Goal: Navigation & Orientation: Find specific page/section

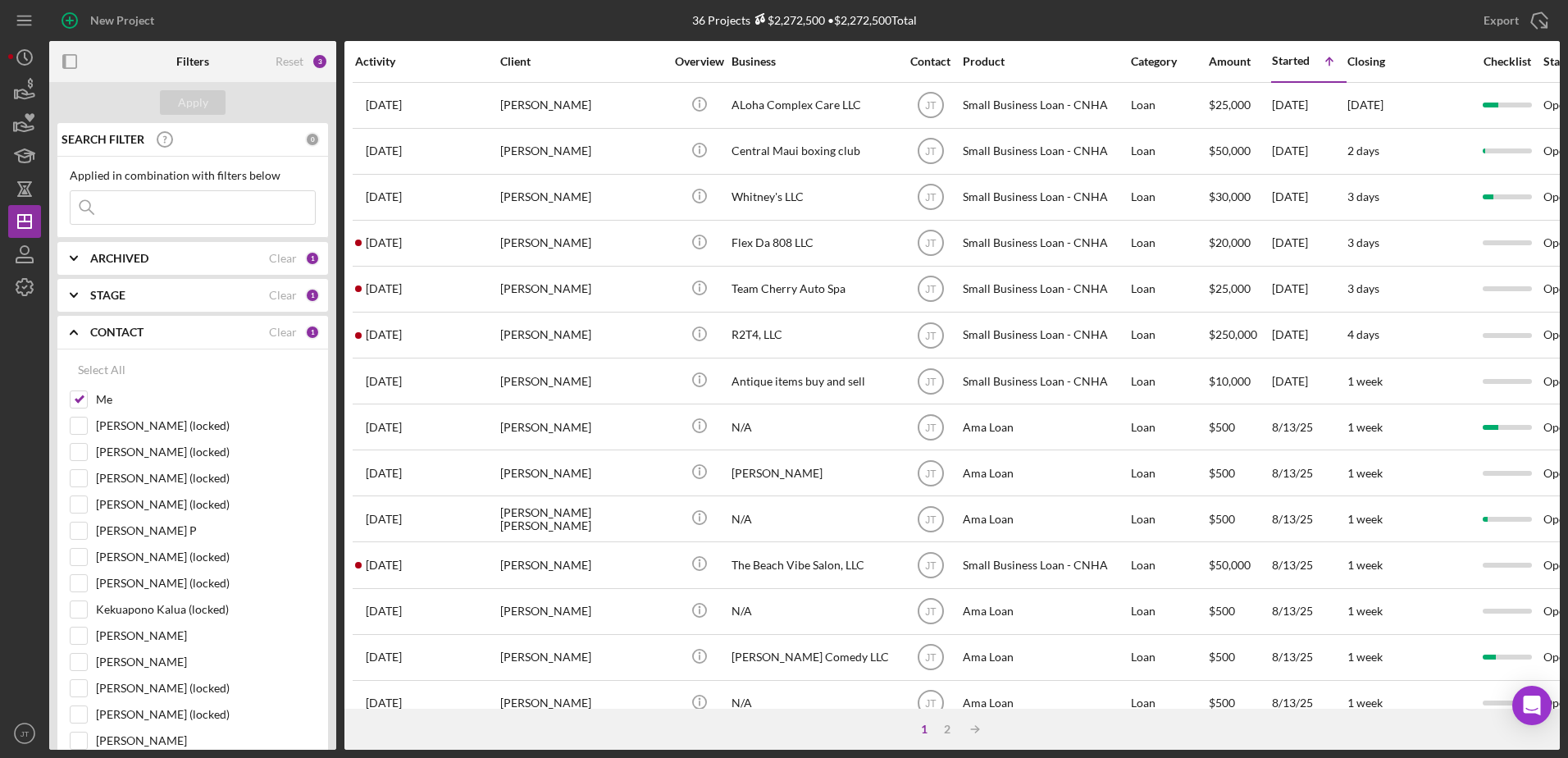
scroll to position [164, 0]
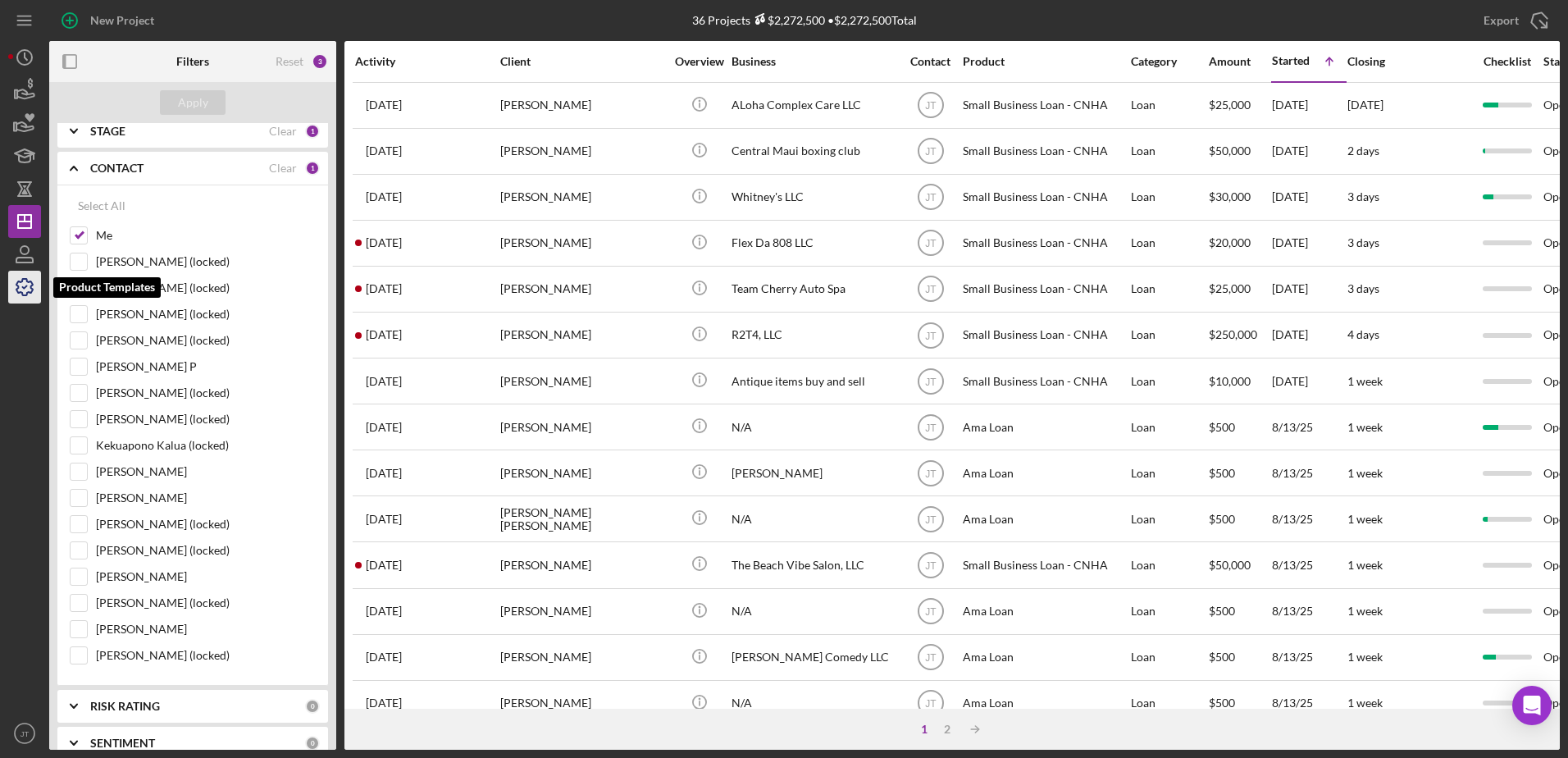
click at [26, 295] on icon "button" at bounding box center [25, 288] width 17 height 17
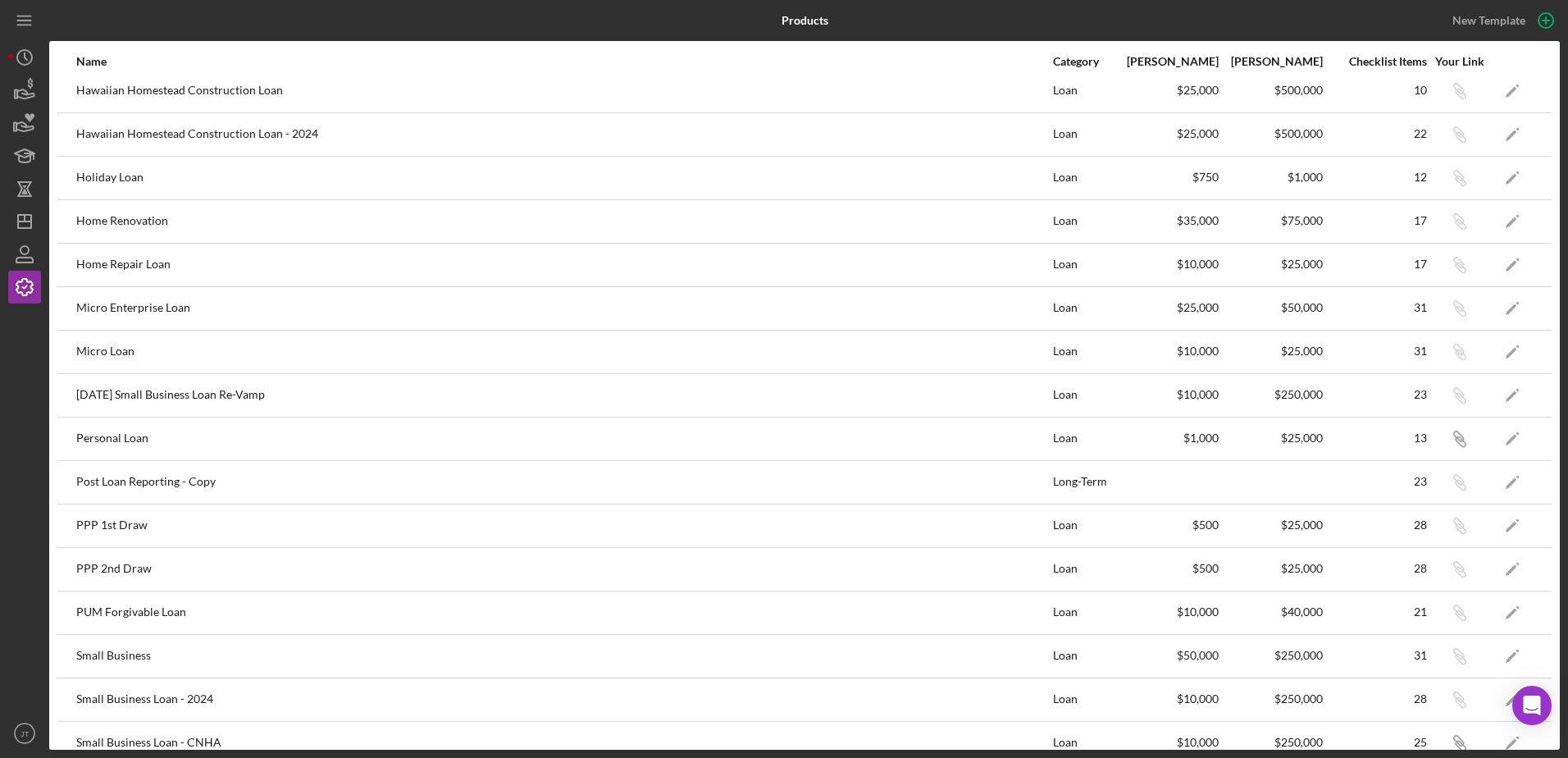
scroll to position [410, 0]
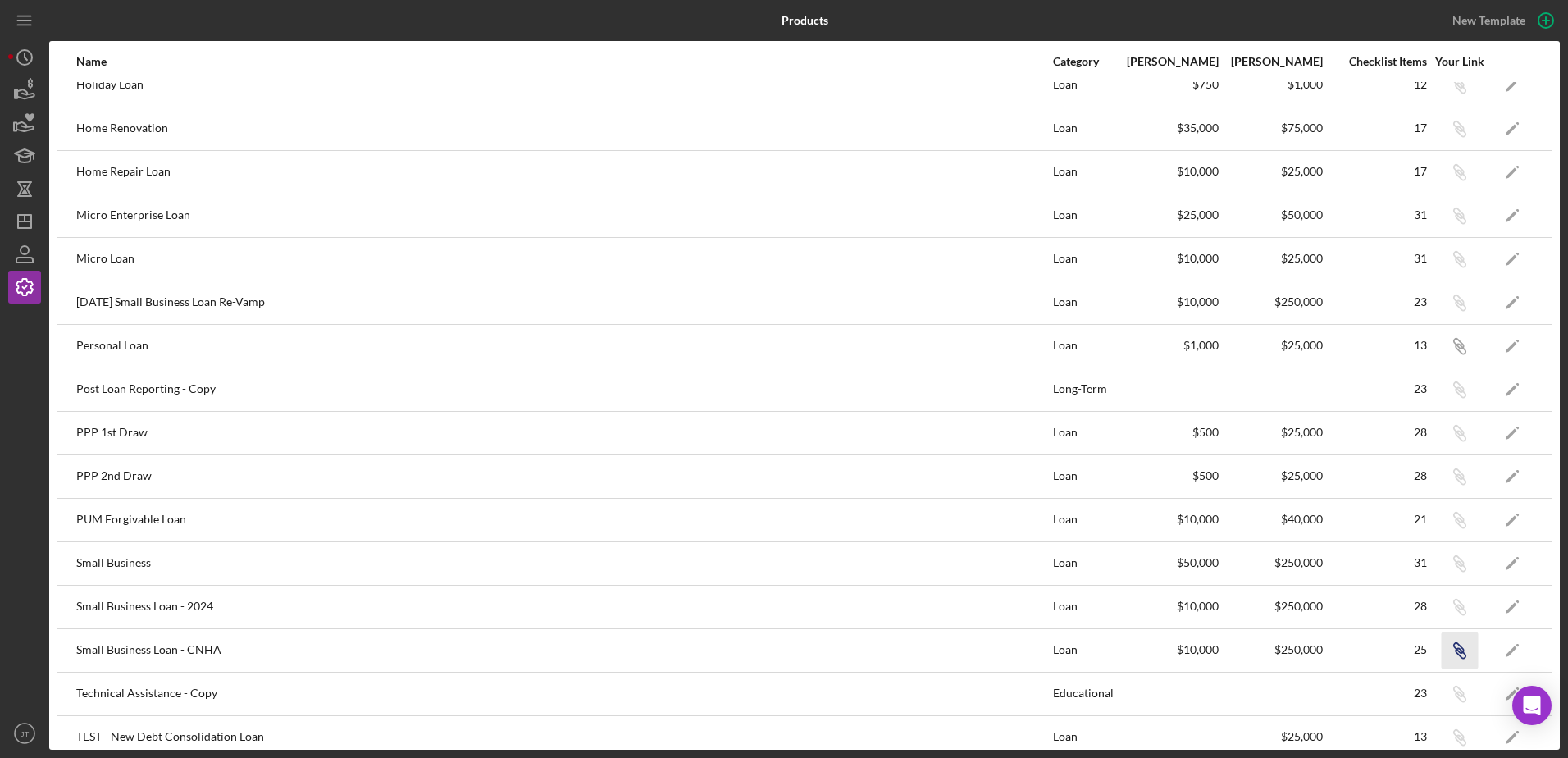
click at [1456, 652] on icon "button" at bounding box center [1461, 653] width 10 height 10
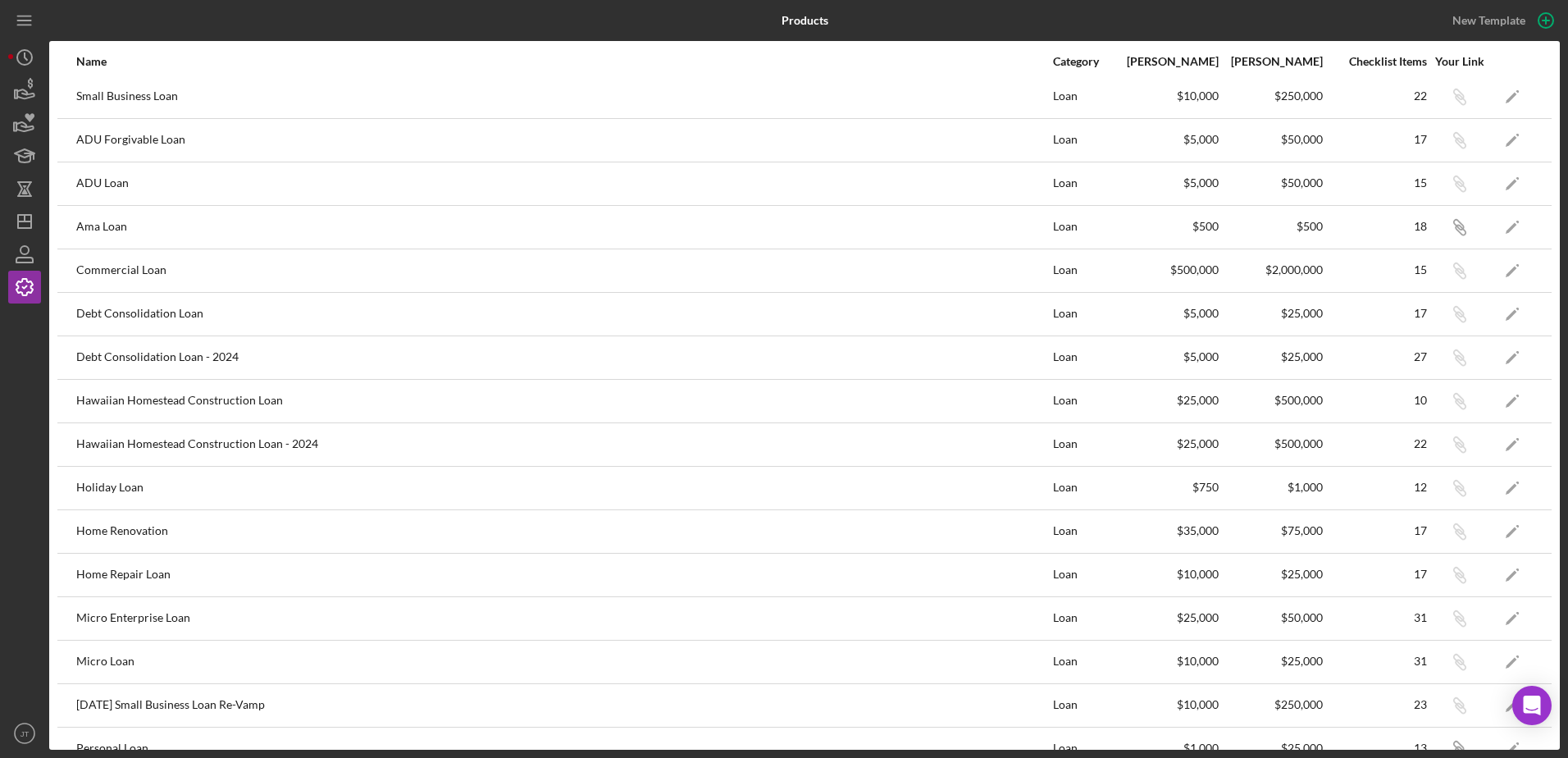
scroll to position [0, 0]
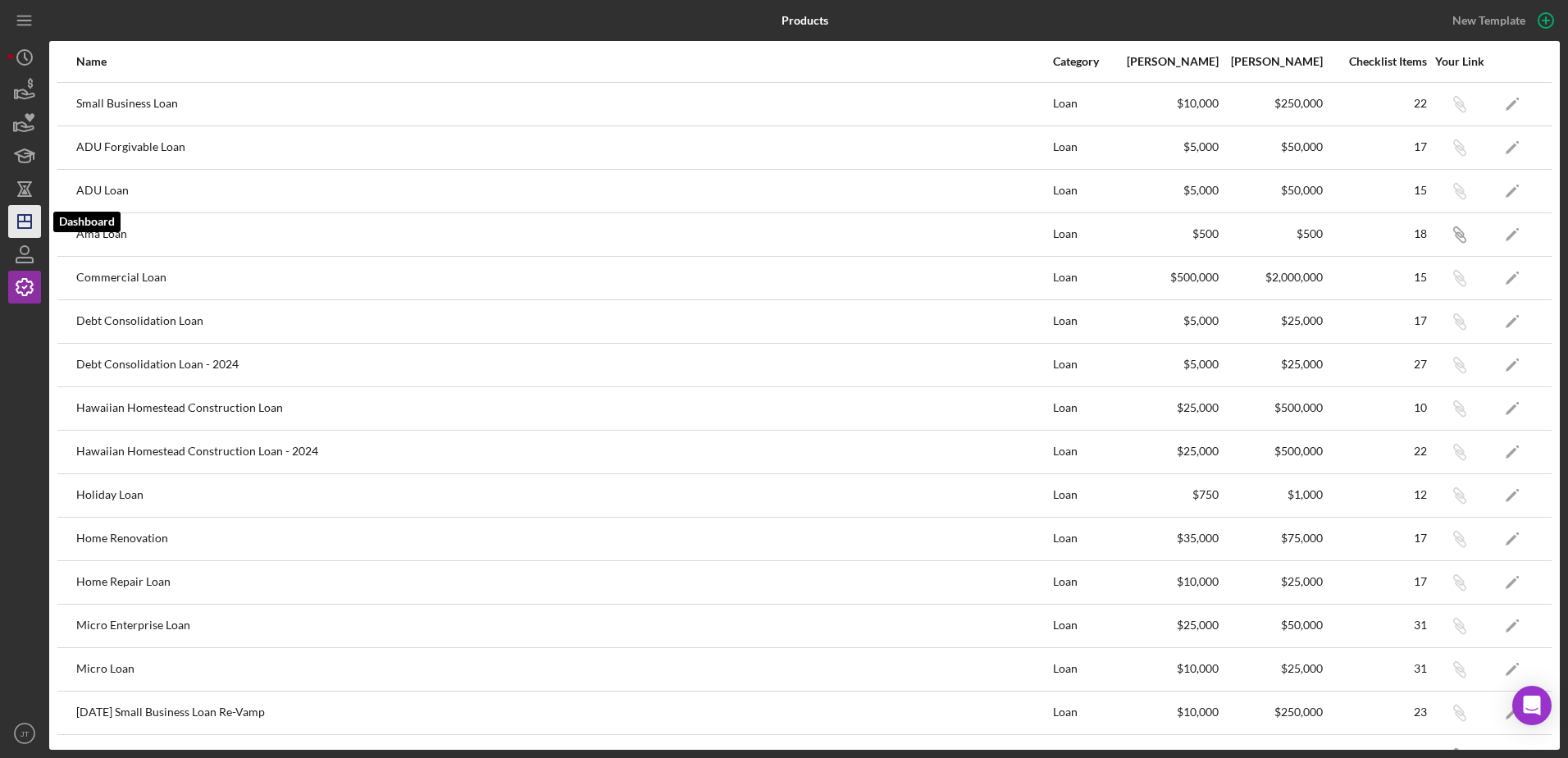
click at [24, 220] on icon "Icon/Dashboard" at bounding box center [24, 221] width 41 height 41
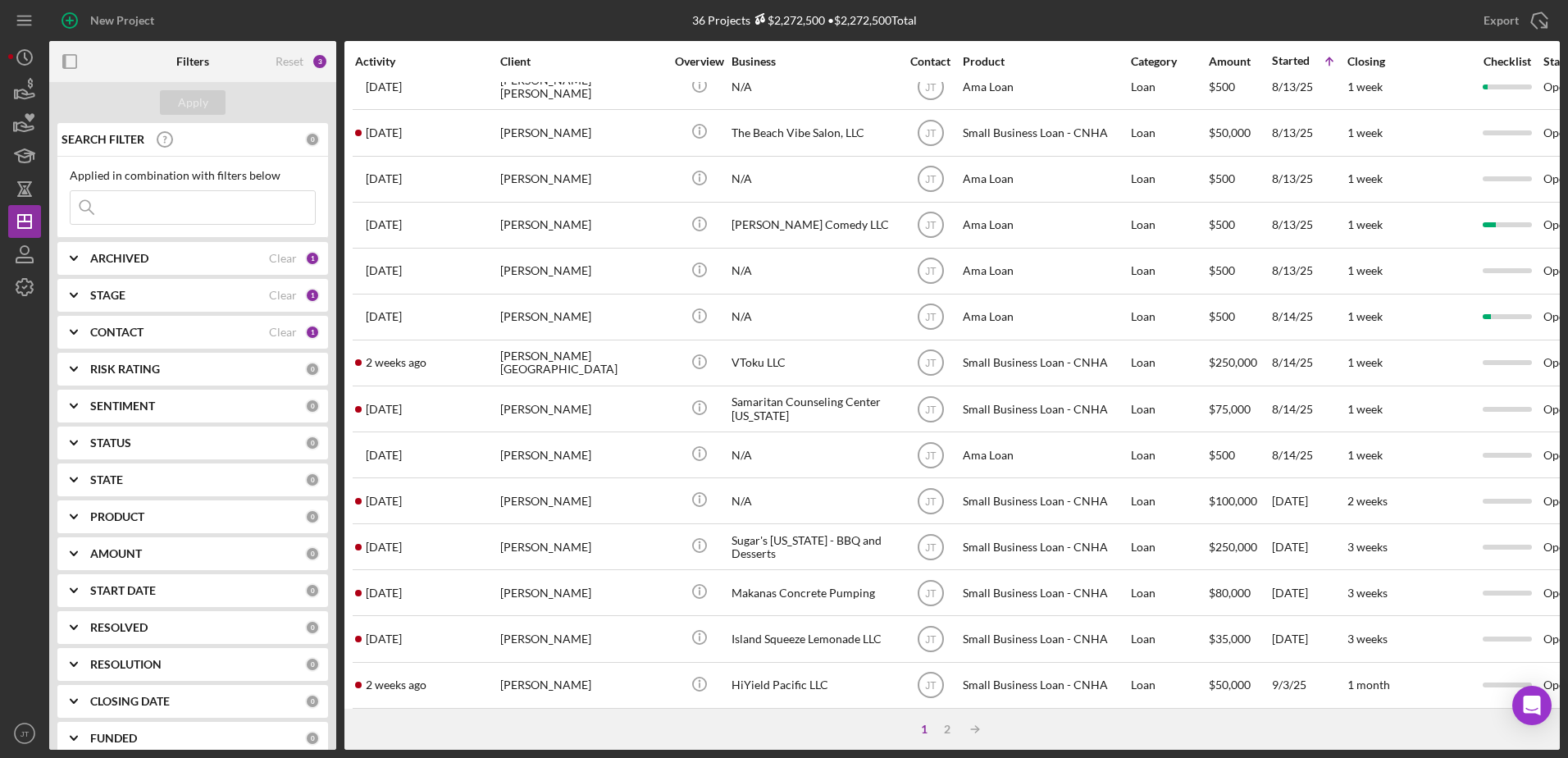
scroll to position [544, 0]
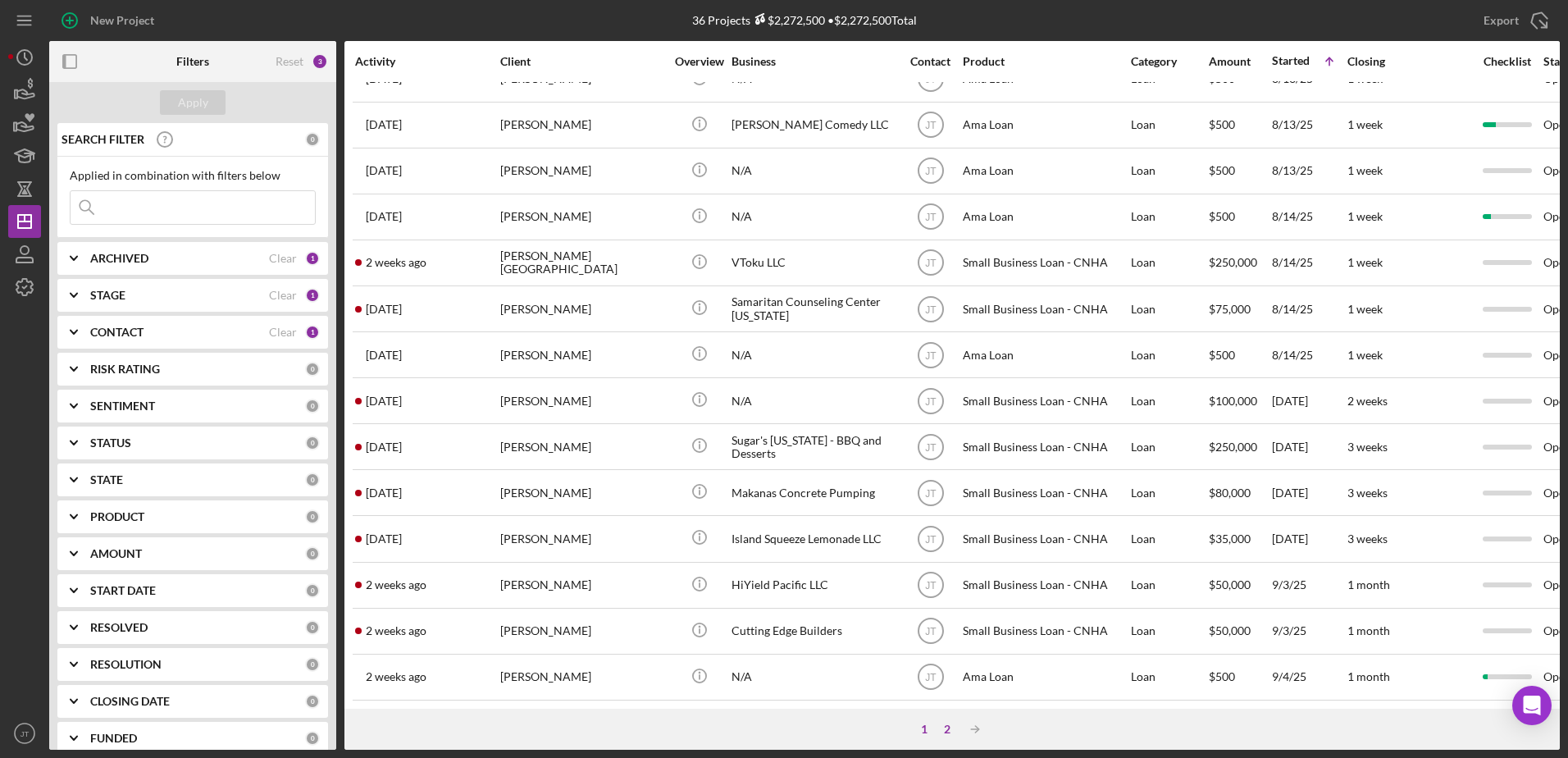
click at [950, 734] on div "2" at bounding box center [947, 730] width 23 height 13
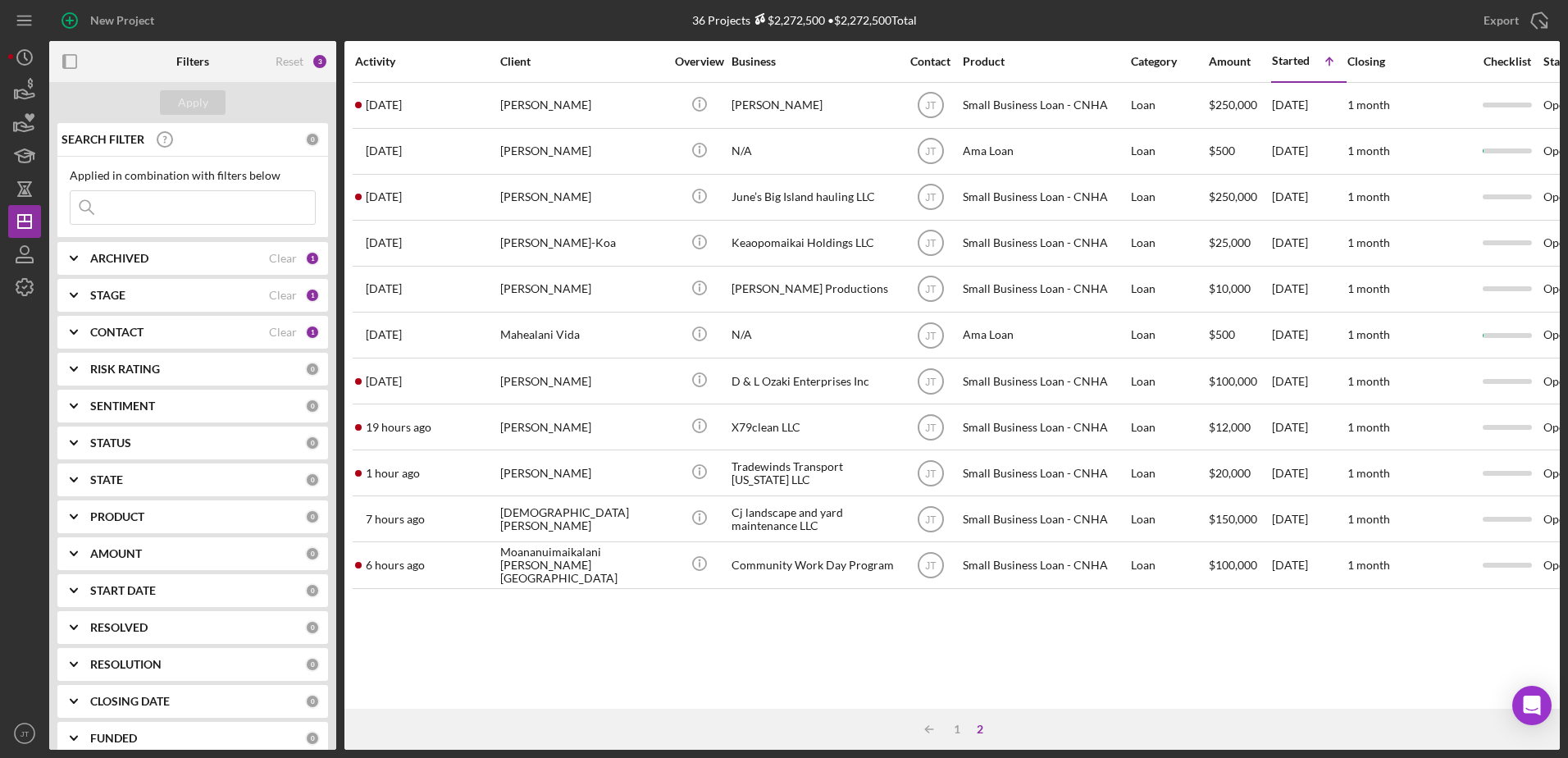
scroll to position [0, 0]
